Goal: Check status: Check status

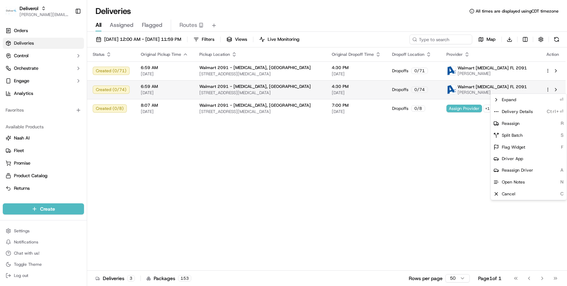
click at [548, 89] on html "Deliverol chris.sexton@deliverol.com Toggle Sidebar Orders Deliveries Control O…" at bounding box center [283, 143] width 567 height 286
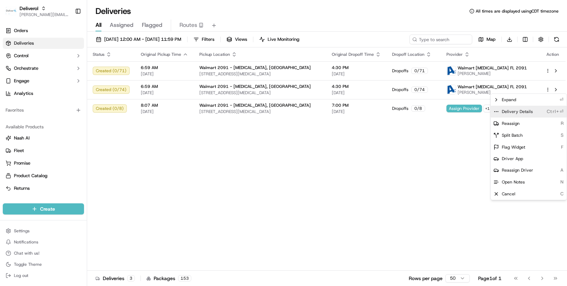
click at [524, 113] on span "Delivery Details" at bounding box center [517, 112] width 31 height 6
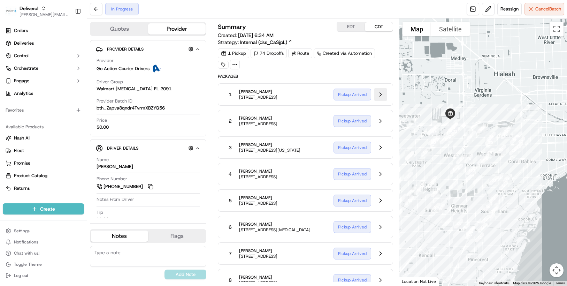
click at [382, 96] on button at bounding box center [380, 94] width 13 height 13
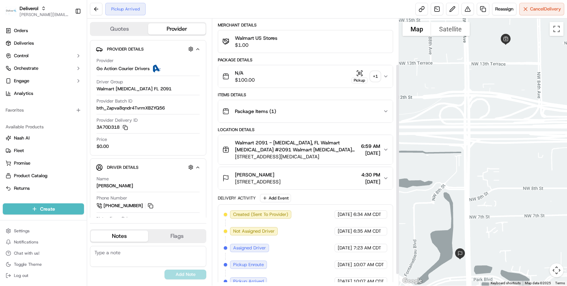
scroll to position [72, 0]
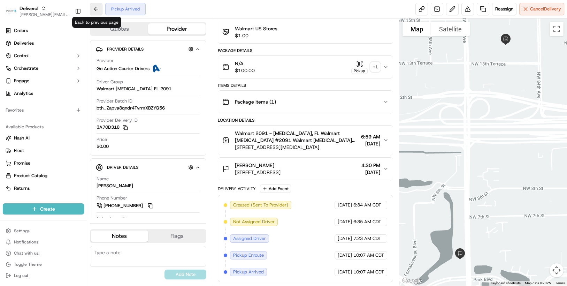
click at [98, 12] on button at bounding box center [96, 9] width 13 height 13
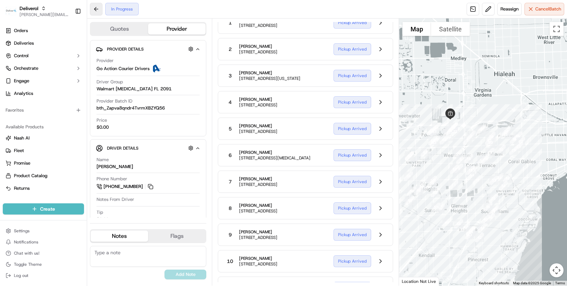
click at [98, 12] on button at bounding box center [96, 9] width 13 height 13
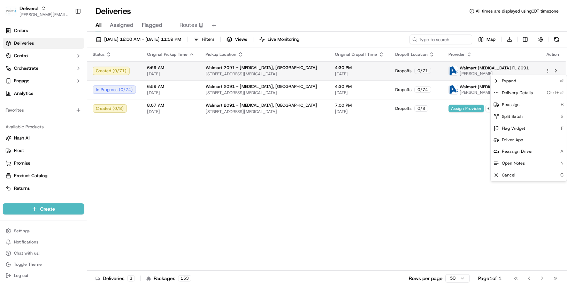
click at [548, 70] on html "Deliverol [PERSON_NAME][EMAIL_ADDRESS][PERSON_NAME][DOMAIN_NAME] Toggle Sidebar…" at bounding box center [283, 143] width 567 height 286
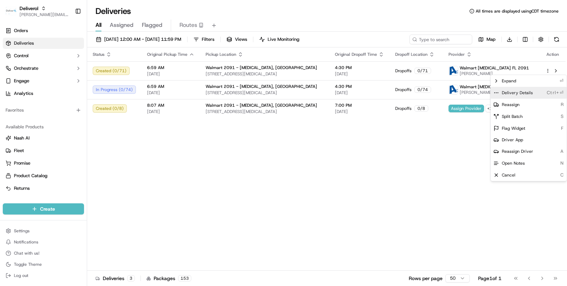
click at [522, 90] on span "Delivery Details" at bounding box center [517, 93] width 31 height 6
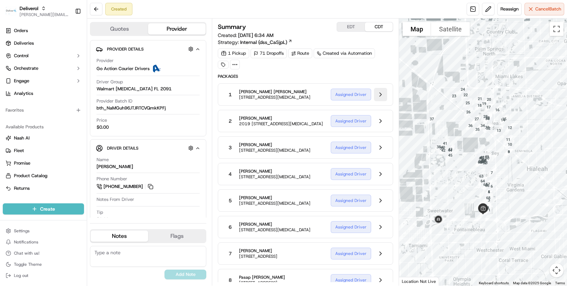
click at [381, 96] on button at bounding box center [380, 94] width 13 height 13
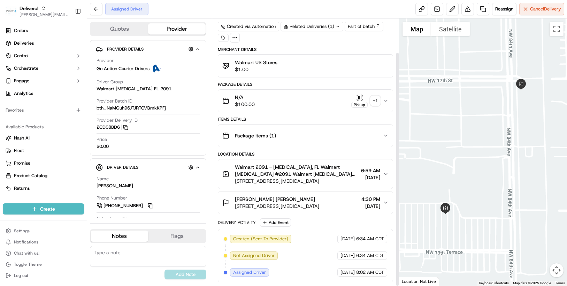
scroll to position [38, 0]
click at [96, 9] on button at bounding box center [96, 9] width 13 height 13
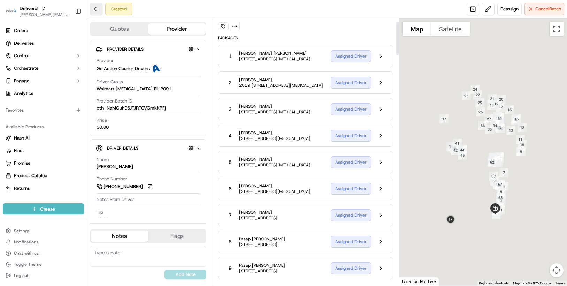
scroll to position [27, 0]
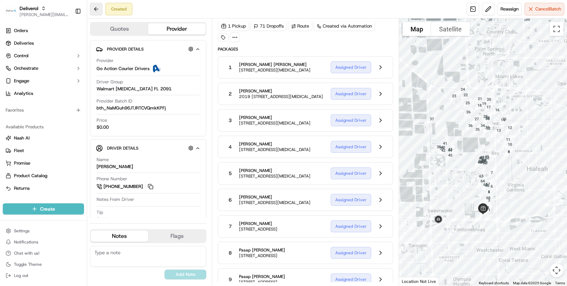
click at [96, 9] on button at bounding box center [96, 9] width 13 height 13
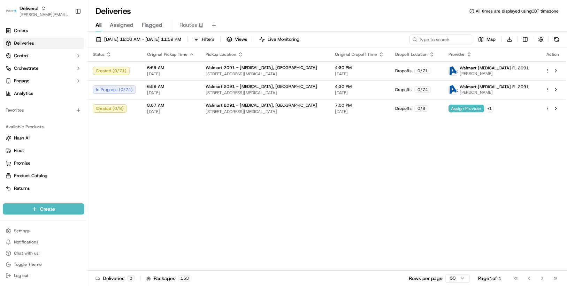
drag, startPoint x: 556, startPoint y: 0, endPoint x: 396, endPoint y: 20, distance: 161.6
click at [396, 20] on div "All Assigned Flagged Routes" at bounding box center [327, 26] width 480 height 12
